Goal: Task Accomplishment & Management: Manage account settings

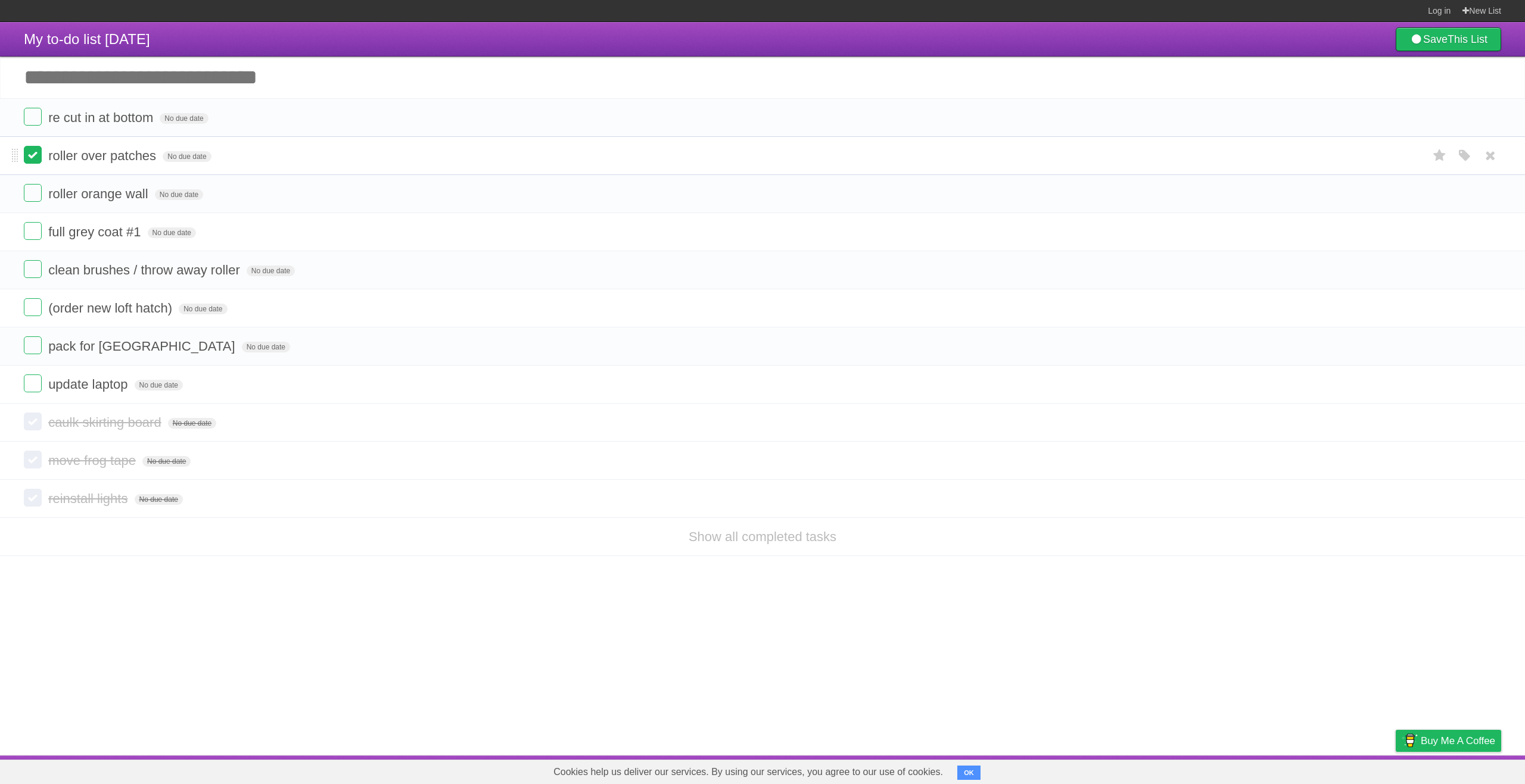
click at [39, 149] on label at bounding box center [32, 154] width 18 height 18
click at [34, 197] on label at bounding box center [32, 193] width 18 height 18
click at [32, 242] on form "full grey coat #1 No due date White Red Blue Green Purple Orange" at bounding box center [762, 232] width 1478 height 19
click at [33, 160] on label at bounding box center [32, 154] width 18 height 18
click at [34, 160] on label at bounding box center [32, 154] width 18 height 18
